Goal: Information Seeking & Learning: Learn about a topic

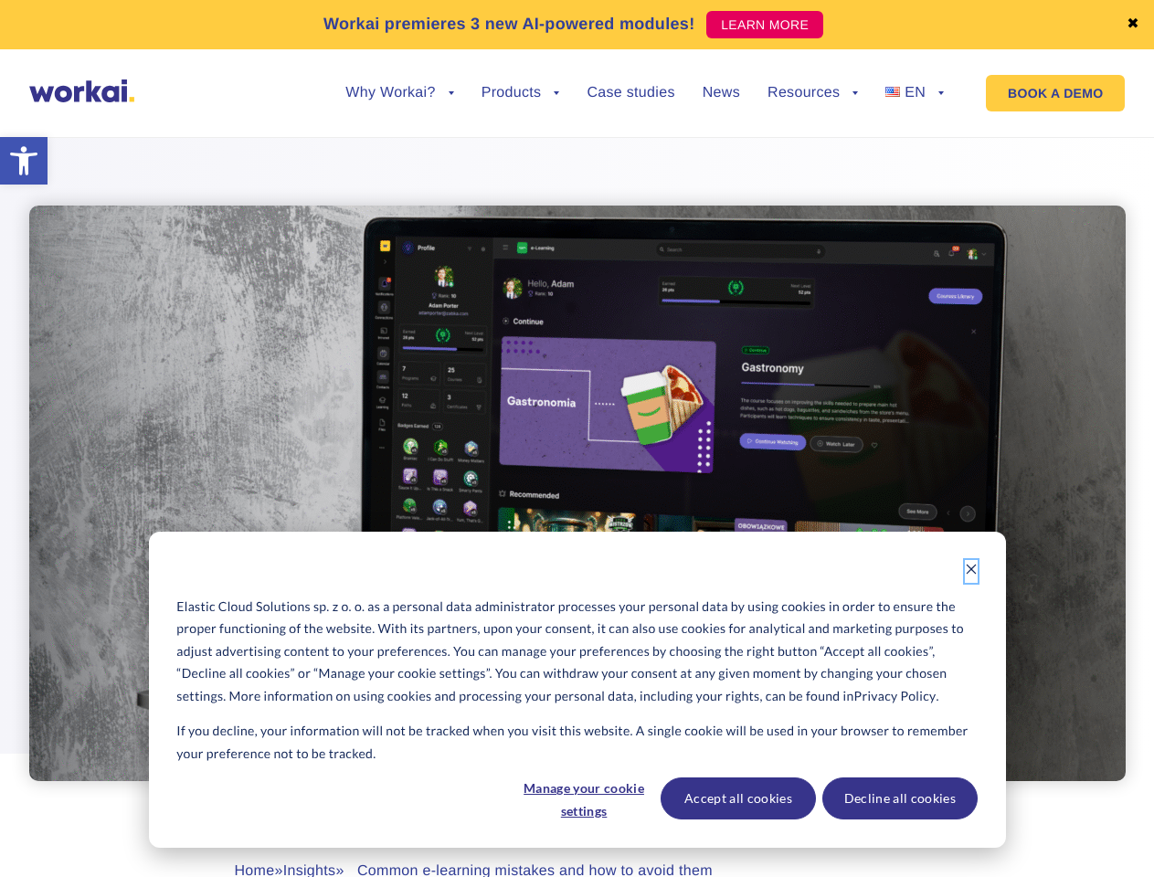
click at [971, 571] on icon "Dismiss cookie banner" at bounding box center [971, 569] width 13 height 13
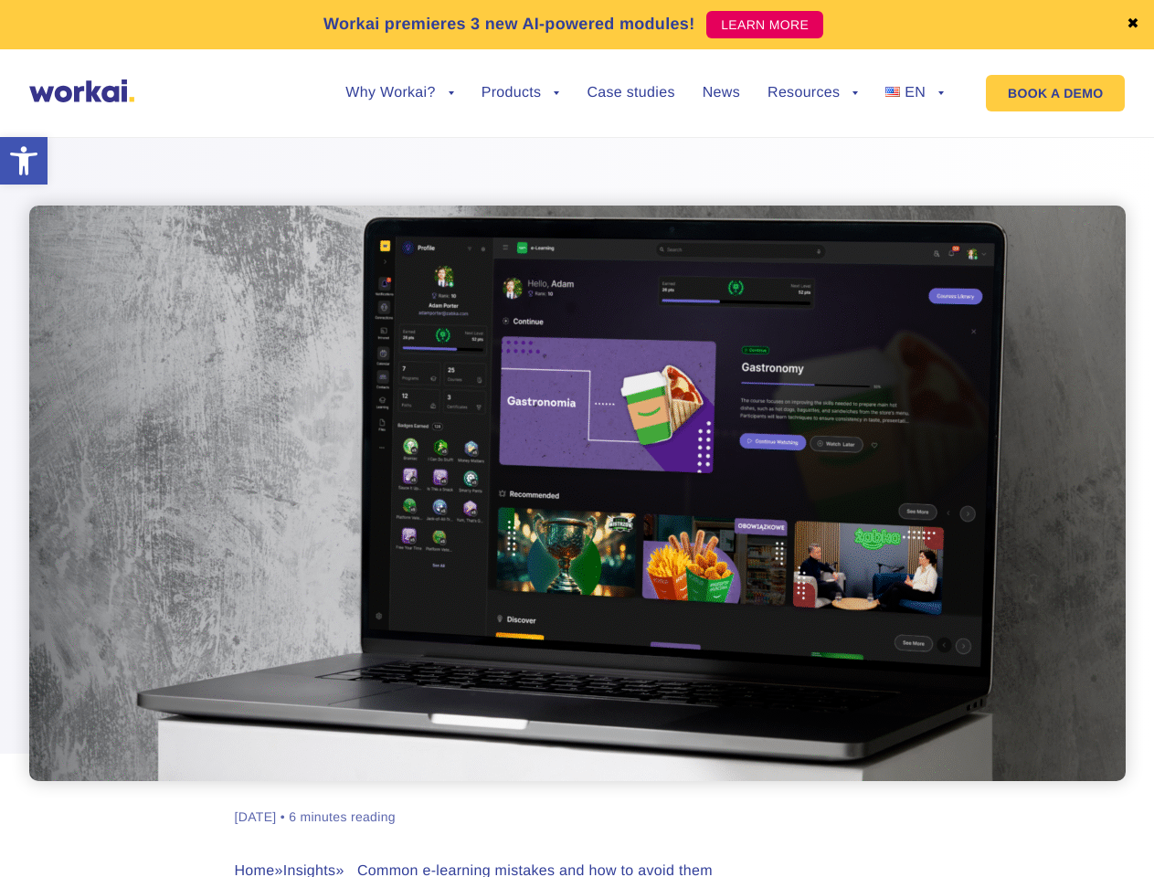
click at [583, 798] on div "[PERSON_NAME] [DATE] • 6 minutes reading Home » Insights » Common e-learning mi…" at bounding box center [577, 549] width 1014 height 870
click at [737, 798] on div "[PERSON_NAME] [DATE] • 6 minutes reading Home » Insights » Common e-learning mi…" at bounding box center [577, 549] width 1014 height 870
click at [899, 798] on div "[PERSON_NAME] [DATE] • 6 minutes reading Home » Insights » Common e-learning mi…" at bounding box center [577, 549] width 1014 height 870
click at [1133, 25] on link "✖" at bounding box center [1132, 24] width 13 height 15
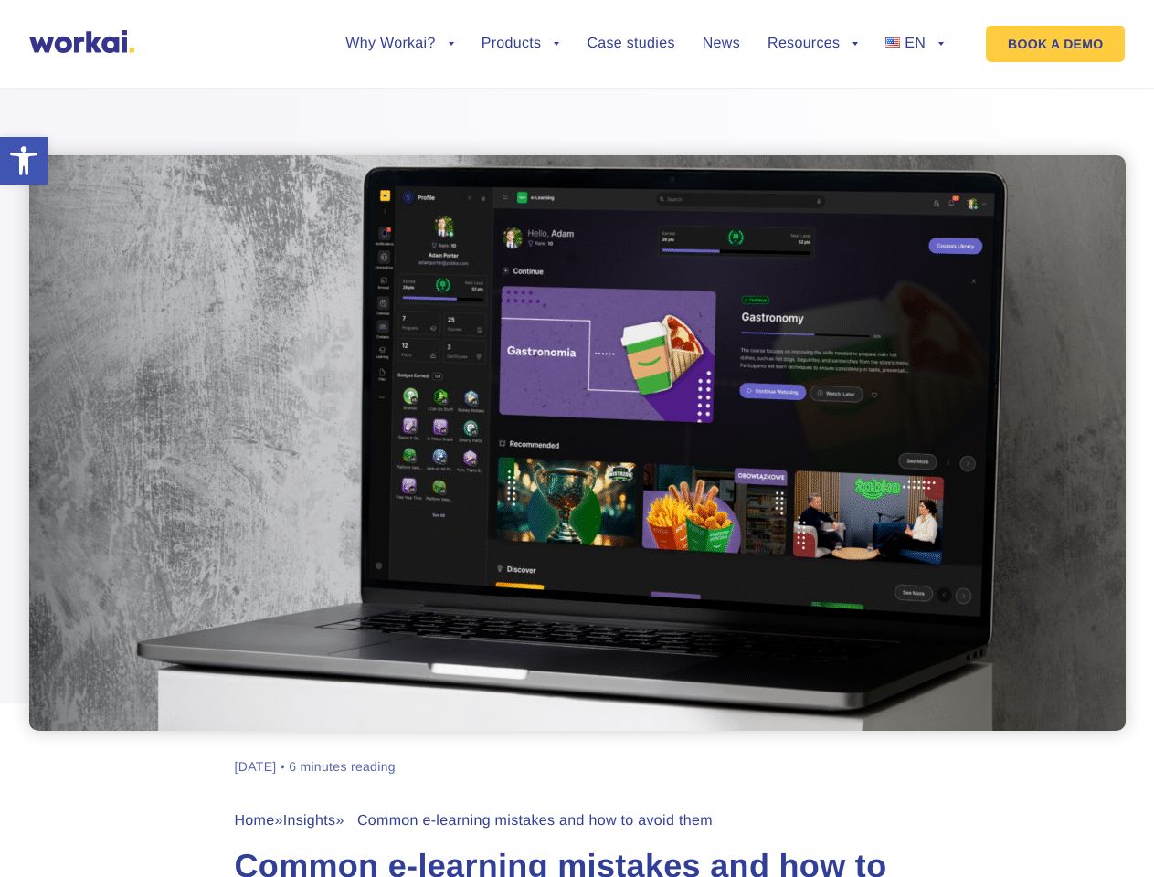
click at [399, 107] on div at bounding box center [577, 397] width 1154 height 667
click at [399, 93] on div at bounding box center [577, 397] width 1154 height 667
click at [521, 107] on div at bounding box center [577, 397] width 1154 height 667
click at [812, 107] on div at bounding box center [577, 397] width 1154 height 667
click at [812, 93] on div at bounding box center [577, 397] width 1154 height 667
